Goal: Register for event/course

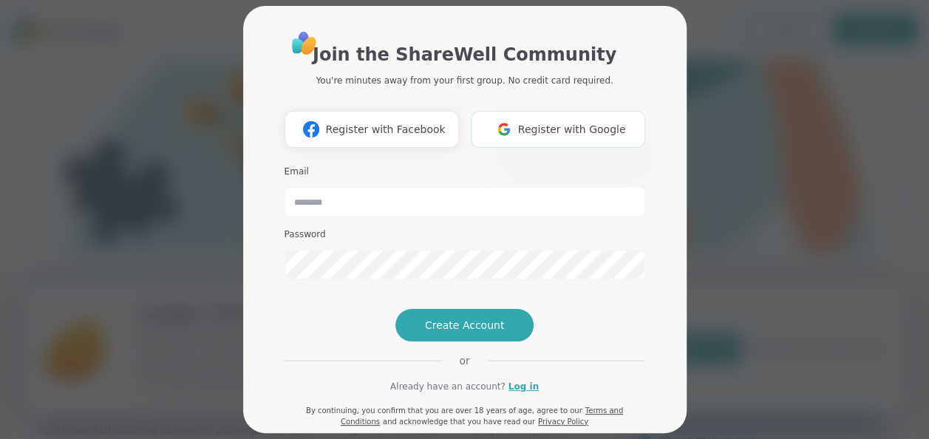
click at [551, 132] on span "Register with Google" at bounding box center [572, 130] width 108 height 16
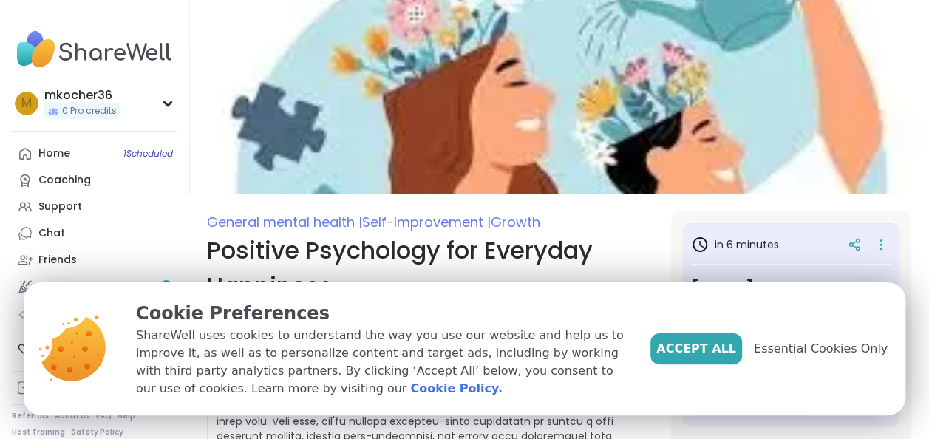
click at [793, 343] on span "Essential Cookies Only" at bounding box center [821, 349] width 134 height 18
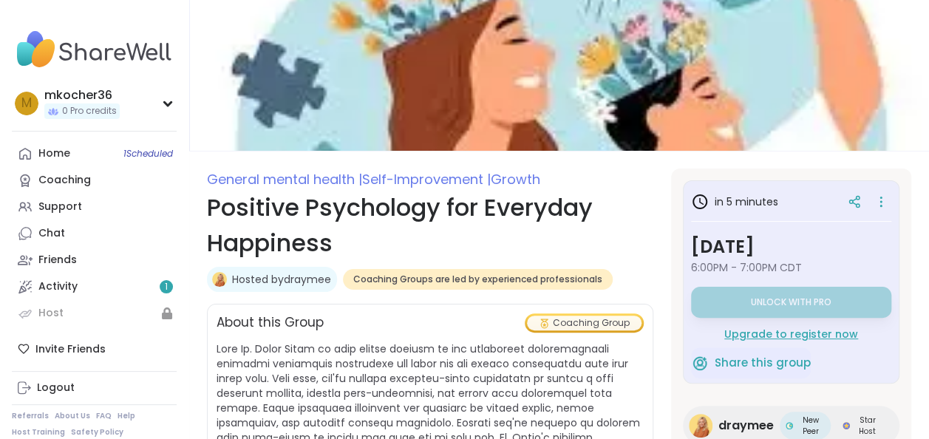
scroll to position [74, 0]
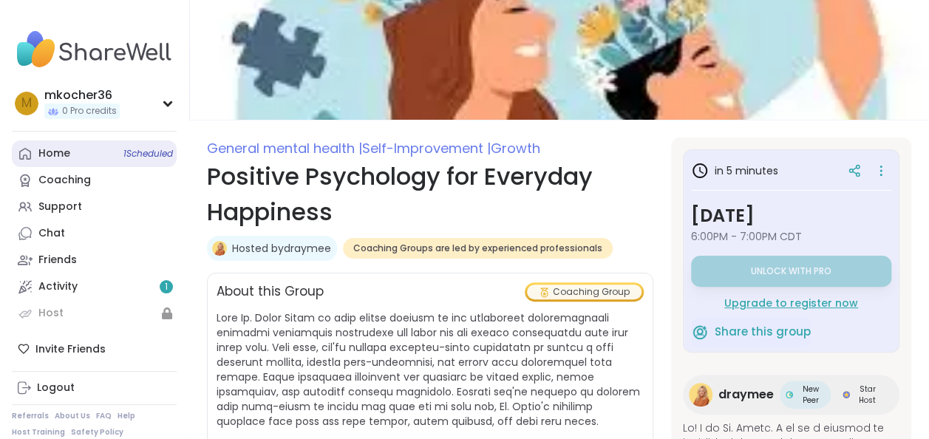
click at [146, 151] on span "1 Scheduled" at bounding box center [148, 154] width 50 height 12
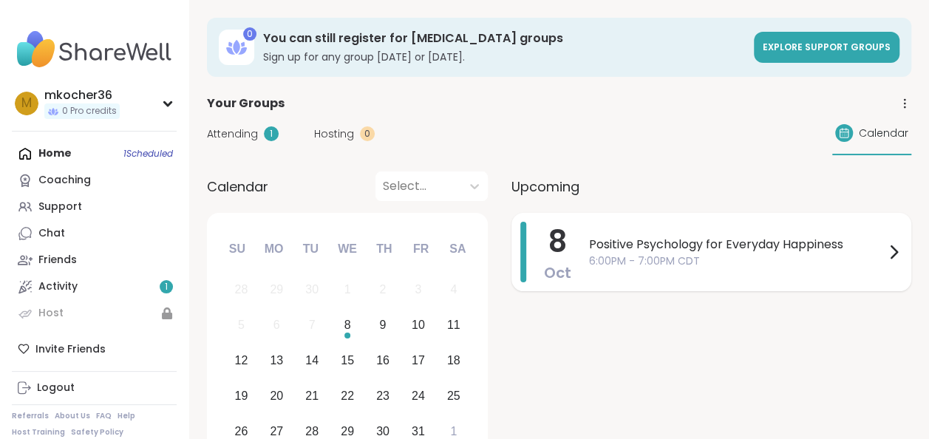
click at [647, 254] on span "6:00PM - 7:00PM CDT" at bounding box center [737, 261] width 296 height 16
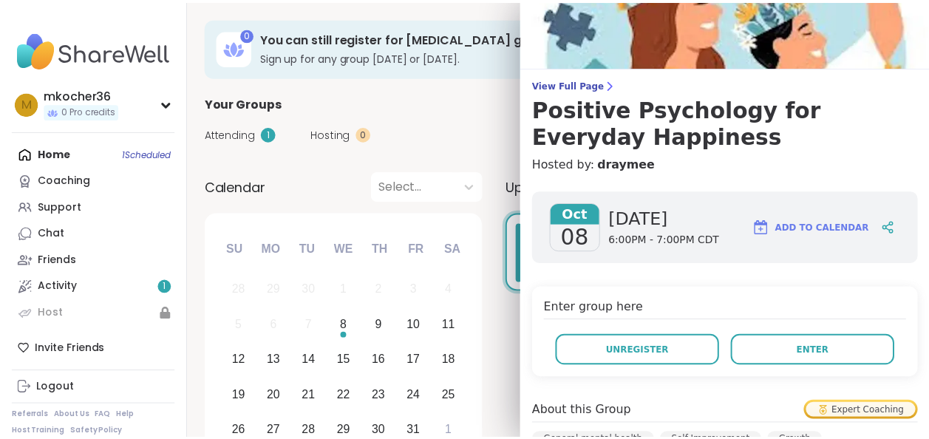
scroll to position [74, 0]
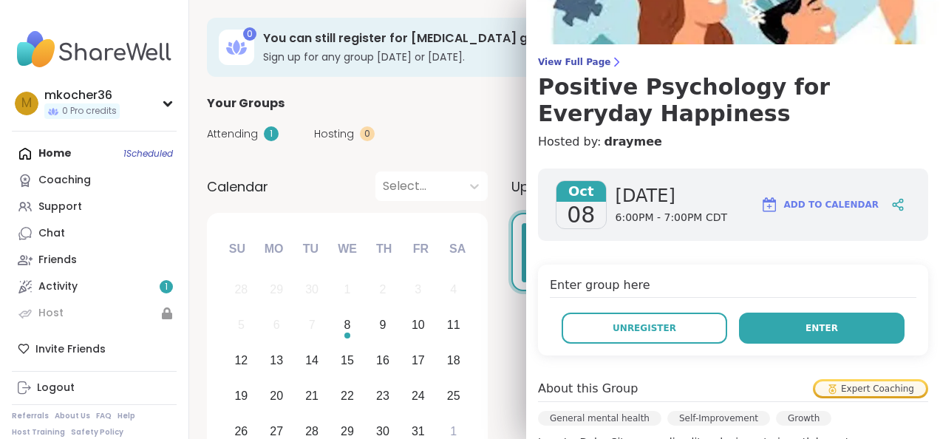
click at [805, 328] on span "Enter" at bounding box center [821, 327] width 33 height 13
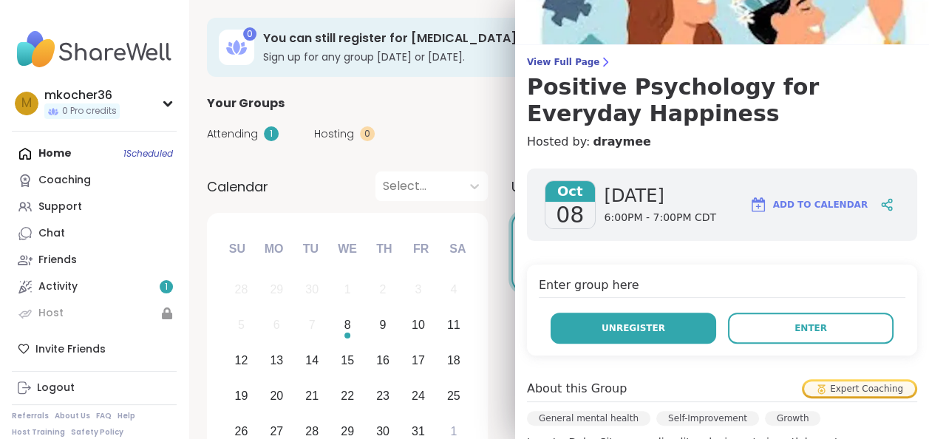
click at [635, 321] on span "Unregister" at bounding box center [633, 327] width 64 height 13
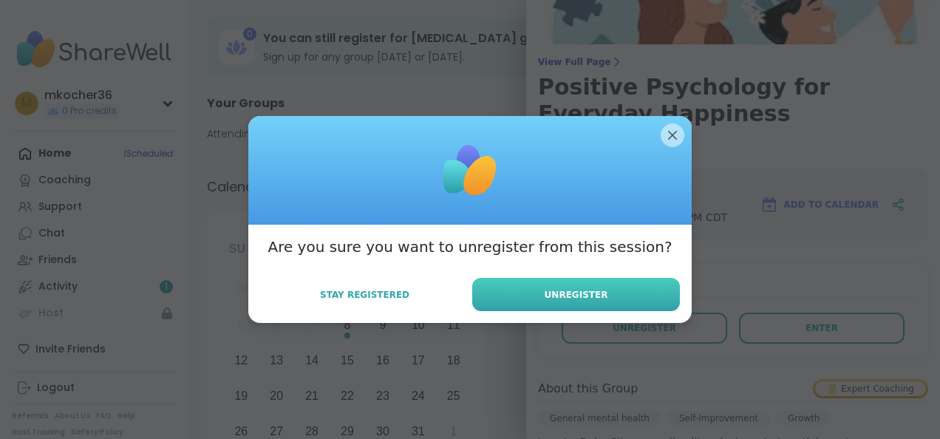
click at [587, 291] on span "Unregister" at bounding box center [577, 294] width 64 height 13
